Goal: Transaction & Acquisition: Subscribe to service/newsletter

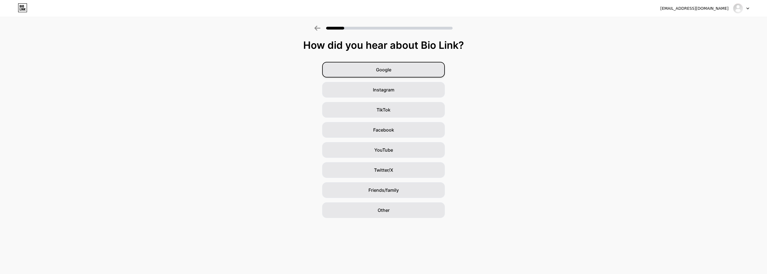
click at [382, 70] on span "Google" at bounding box center [383, 69] width 15 height 7
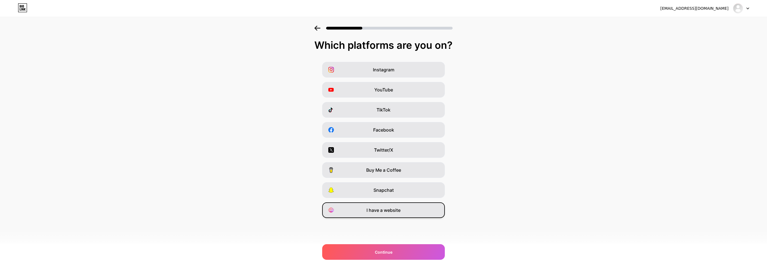
click at [388, 213] on span "I have a website" at bounding box center [383, 210] width 34 height 7
click at [389, 255] on div "Continue" at bounding box center [383, 252] width 123 height 16
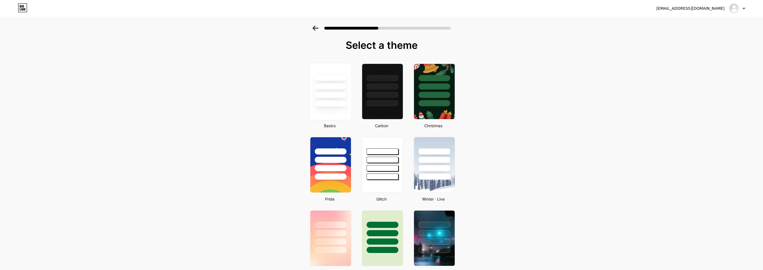
click at [343, 91] on div at bounding box center [330, 85] width 42 height 44
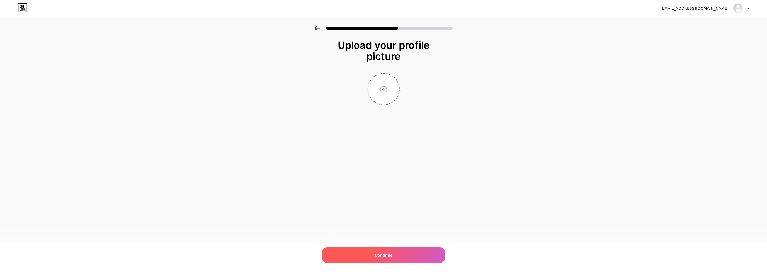
click at [393, 257] on div "Continue" at bounding box center [383, 255] width 123 height 16
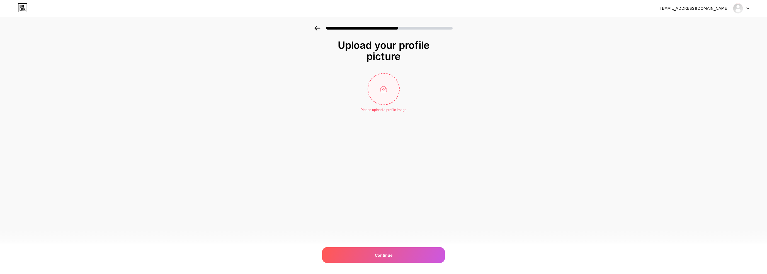
click at [385, 92] on input "file" at bounding box center [383, 89] width 31 height 31
type input "C:\fakepath\f7b164c51ccf70035bf1181a294f3fa4.png"
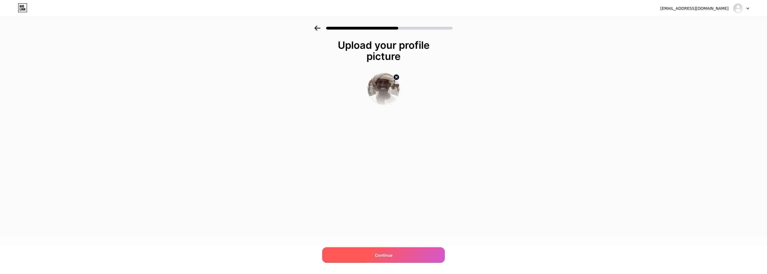
click at [383, 256] on span "Continue" at bounding box center [384, 255] width 18 height 6
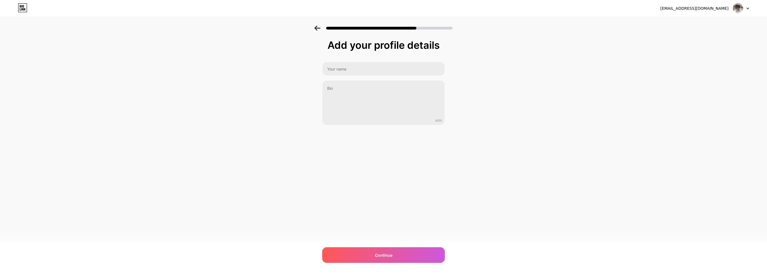
click at [336, 61] on div "Add your profile details 0/255 Continue Error" at bounding box center [383, 83] width 123 height 86
click at [337, 69] on input "text" at bounding box center [383, 68] width 122 height 13
type input "[PERSON_NAME]"
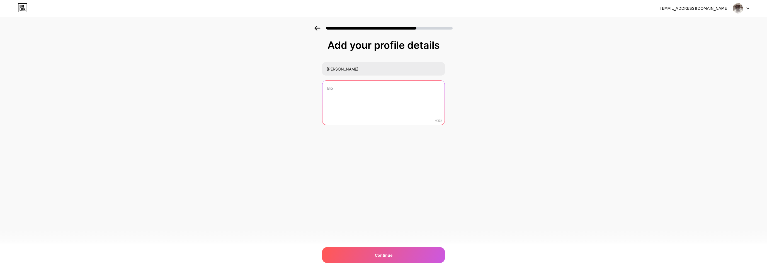
click at [358, 93] on textarea at bounding box center [383, 103] width 122 height 45
type textarea "text"
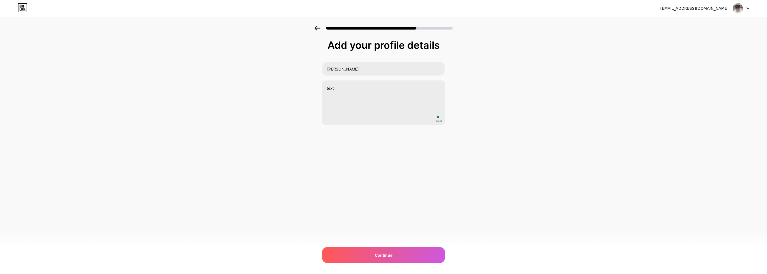
click at [380, 184] on div "[EMAIL_ADDRESS][DOMAIN_NAME] Logout Link Copied Add your profile details [PERSO…" at bounding box center [383, 137] width 767 height 274
click at [398, 254] on div "Continue" at bounding box center [383, 255] width 123 height 16
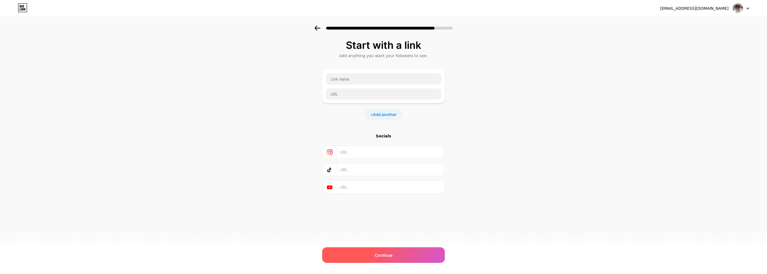
click at [379, 255] on span "Continue" at bounding box center [384, 255] width 18 height 6
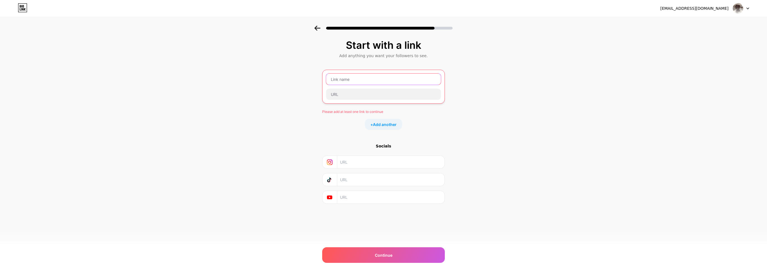
click at [350, 80] on input "text" at bounding box center [383, 79] width 115 height 11
type input "Website"
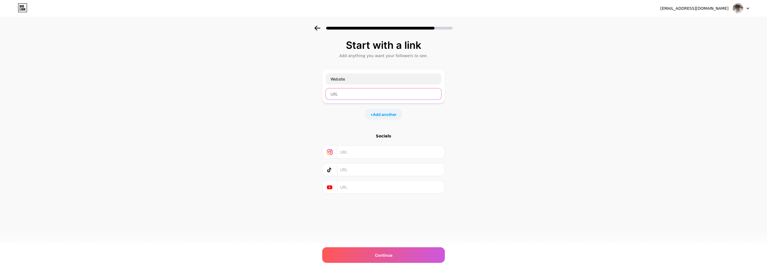
click at [347, 90] on input "text" at bounding box center [383, 93] width 115 height 11
paste input "[EMAIL_ADDRESS][DOMAIN_NAME]"
drag, startPoint x: 341, startPoint y: 95, endPoint x: 329, endPoint y: 94, distance: 12.5
click at [329, 94] on input "[EMAIL_ADDRESS][DOMAIN_NAME]" at bounding box center [383, 93] width 115 height 11
click at [507, 127] on div "Start with a link Add anything you want your followers to see. Website [DOMAIN_…" at bounding box center [383, 124] width 767 height 196
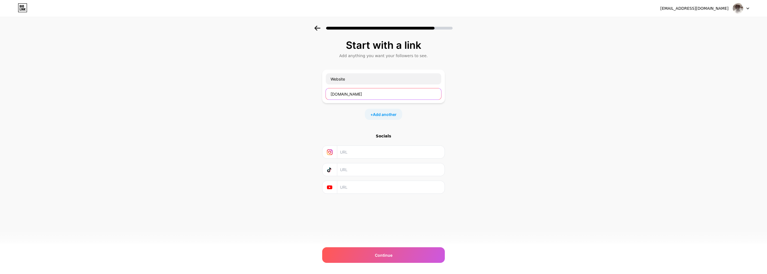
drag, startPoint x: 359, startPoint y: 93, endPoint x: 327, endPoint y: 93, distance: 31.5
click at [327, 93] on input "[DOMAIN_NAME]" at bounding box center [383, 93] width 115 height 11
paste input "[URL][DOMAIN_NAME]"
type input "[URL][DOMAIN_NAME]"
click at [497, 120] on div "Start with a link Add anything you want your followers to see. Website [URL][DO…" at bounding box center [383, 124] width 767 height 196
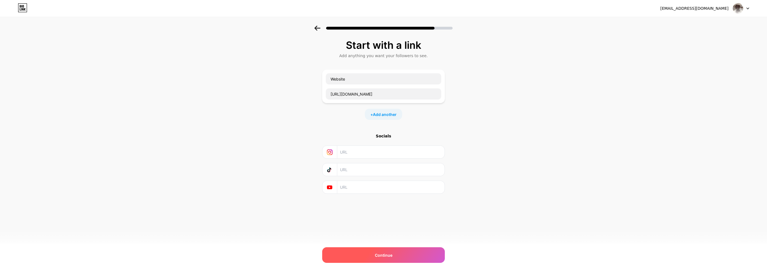
click at [378, 251] on div "Continue" at bounding box center [383, 255] width 123 height 16
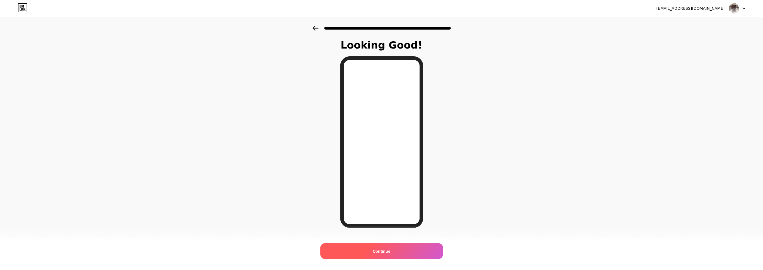
click at [398, 253] on div "Continue" at bounding box center [381, 251] width 123 height 16
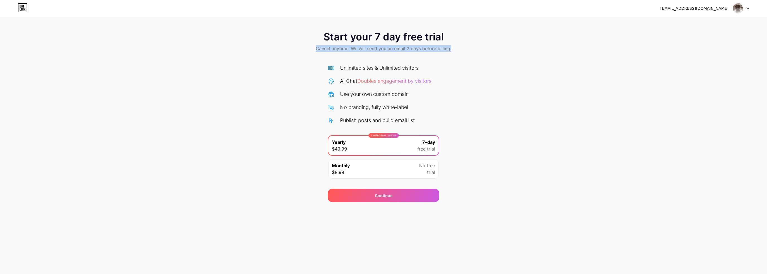
drag, startPoint x: 317, startPoint y: 48, endPoint x: 456, endPoint y: 49, distance: 138.5
click at [456, 49] on div "Start your 7 day free trial Cancel anytime. We will send you an email 2 days be…" at bounding box center [383, 42] width 767 height 33
click at [739, 9] on img at bounding box center [738, 8] width 11 height 11
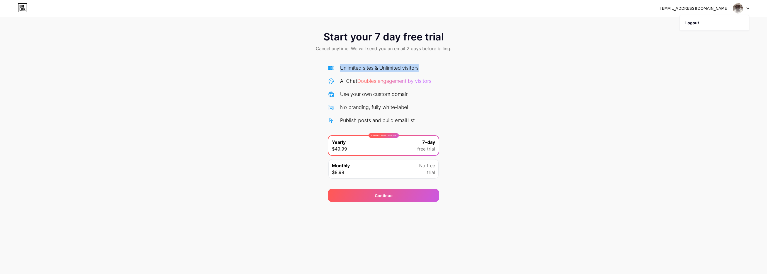
drag, startPoint x: 419, startPoint y: 68, endPoint x: 336, endPoint y: 66, distance: 83.6
click at [336, 66] on div "Unlimited sites & Unlimited visitors" at bounding box center [383, 68] width 111 height 8
click at [720, 8] on div "[EMAIL_ADDRESS][DOMAIN_NAME]" at bounding box center [694, 9] width 68 height 6
click at [742, 8] on img at bounding box center [738, 8] width 11 height 11
drag, startPoint x: 339, startPoint y: 67, endPoint x: 421, endPoint y: 65, distance: 82.2
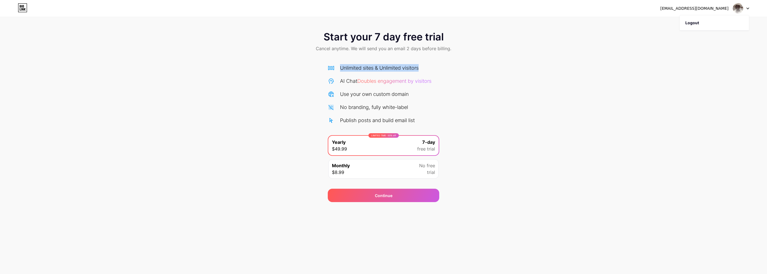
click at [421, 65] on div "Unlimited sites & Unlimited visitors" at bounding box center [383, 68] width 111 height 8
click at [382, 69] on div "Unlimited sites & Unlimited visitors" at bounding box center [379, 68] width 79 height 8
drag, startPoint x: 341, startPoint y: 68, endPoint x: 431, endPoint y: 67, distance: 90.6
click at [431, 67] on div "Unlimited sites & Unlimited visitors" at bounding box center [383, 68] width 111 height 8
click at [407, 166] on div "Monthly $8.99 No free trial" at bounding box center [383, 169] width 110 height 20
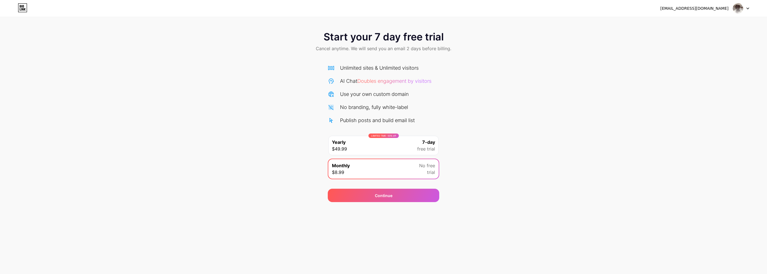
click at [422, 146] on span "free trial" at bounding box center [426, 148] width 18 height 7
drag, startPoint x: 351, startPoint y: 147, endPoint x: 330, endPoint y: 142, distance: 20.6
click at [330, 142] on div "LIMITED TIME : 50% off Yearly $49.99 7-day free trial" at bounding box center [383, 146] width 110 height 20
